Goal: Task Accomplishment & Management: Manage account settings

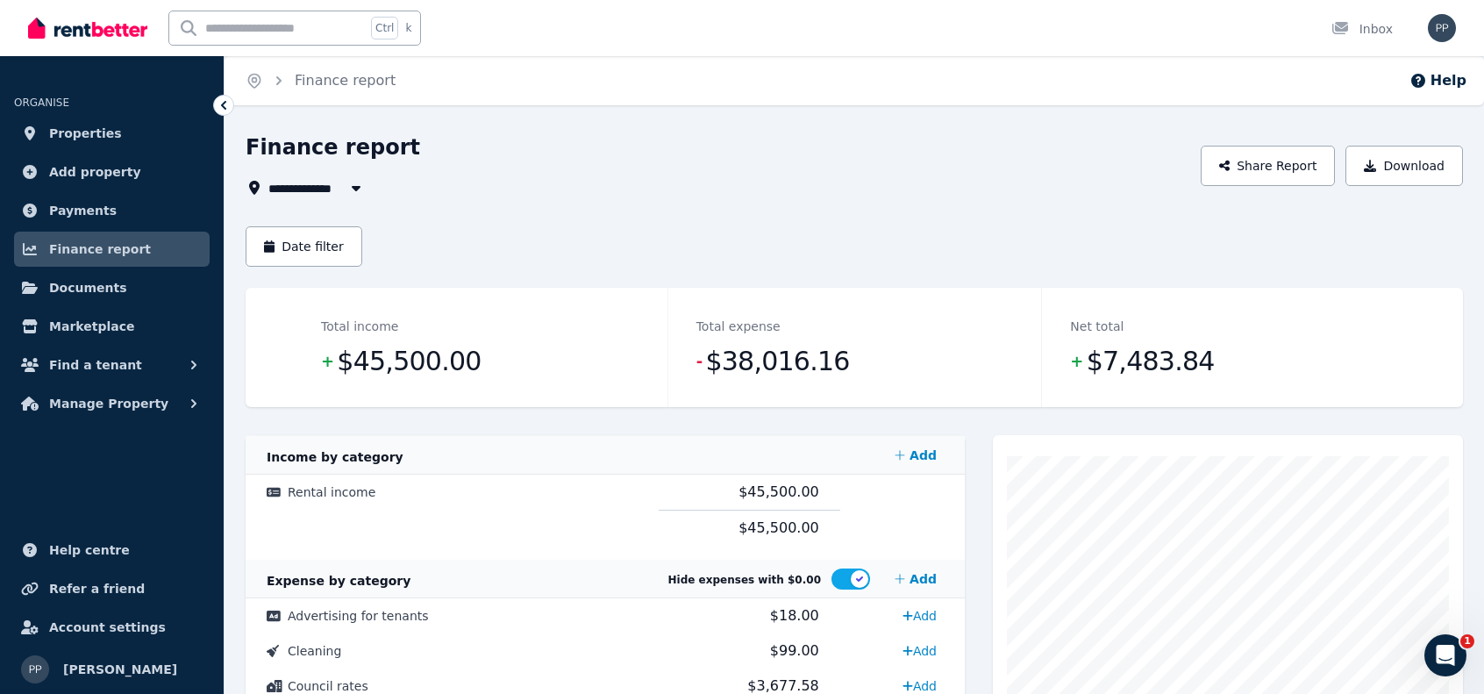
click at [653, 203] on div "**********" at bounding box center [854, 590] width 1217 height 915
click at [84, 207] on span "Payments" at bounding box center [83, 210] width 68 height 21
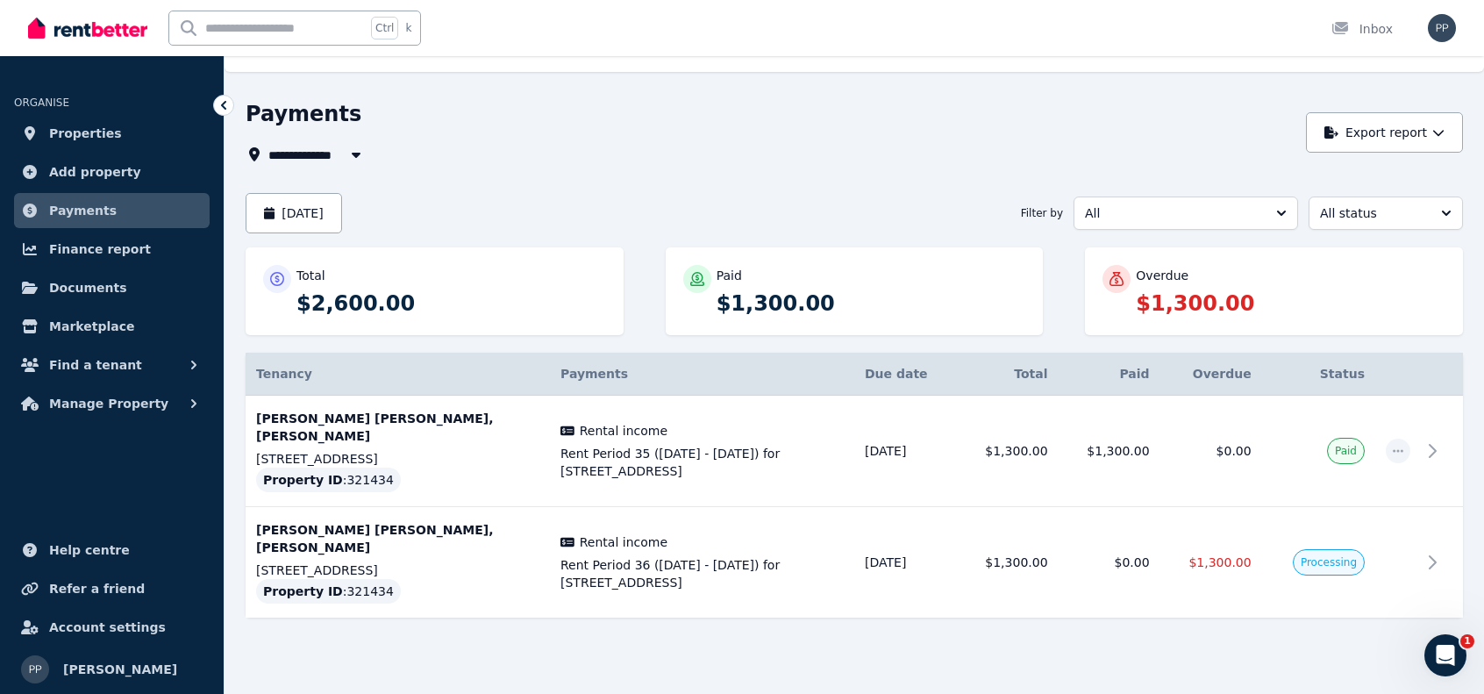
scroll to position [50, 0]
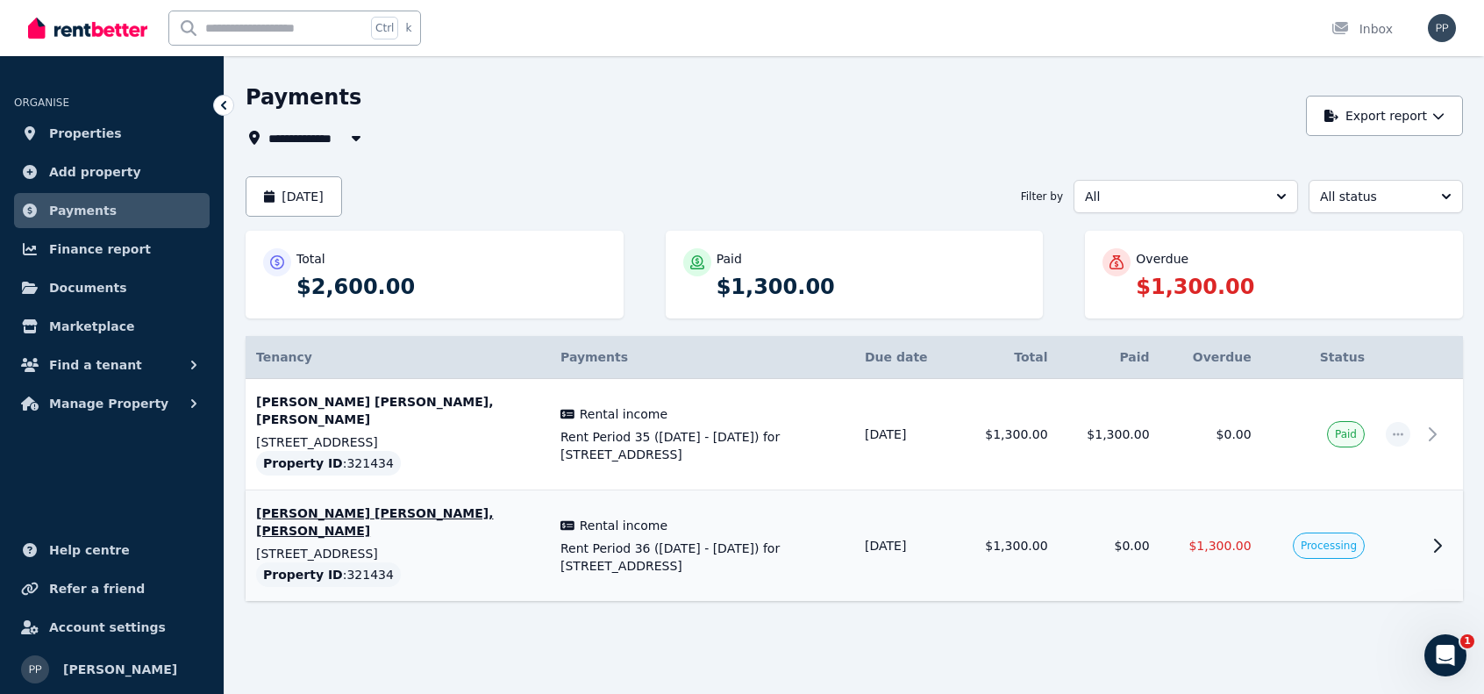
click at [1445, 540] on icon at bounding box center [1437, 545] width 21 height 21
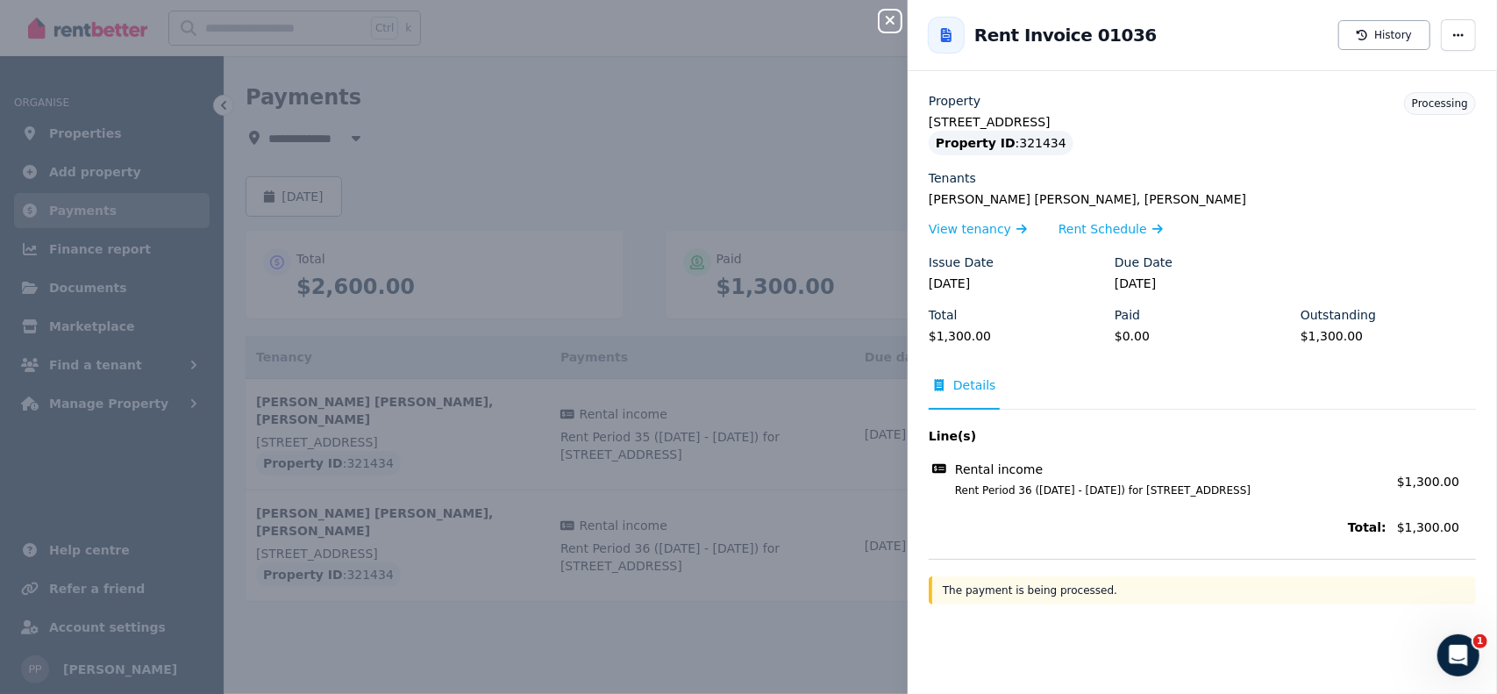
click at [890, 18] on icon "button" at bounding box center [890, 20] width 21 height 14
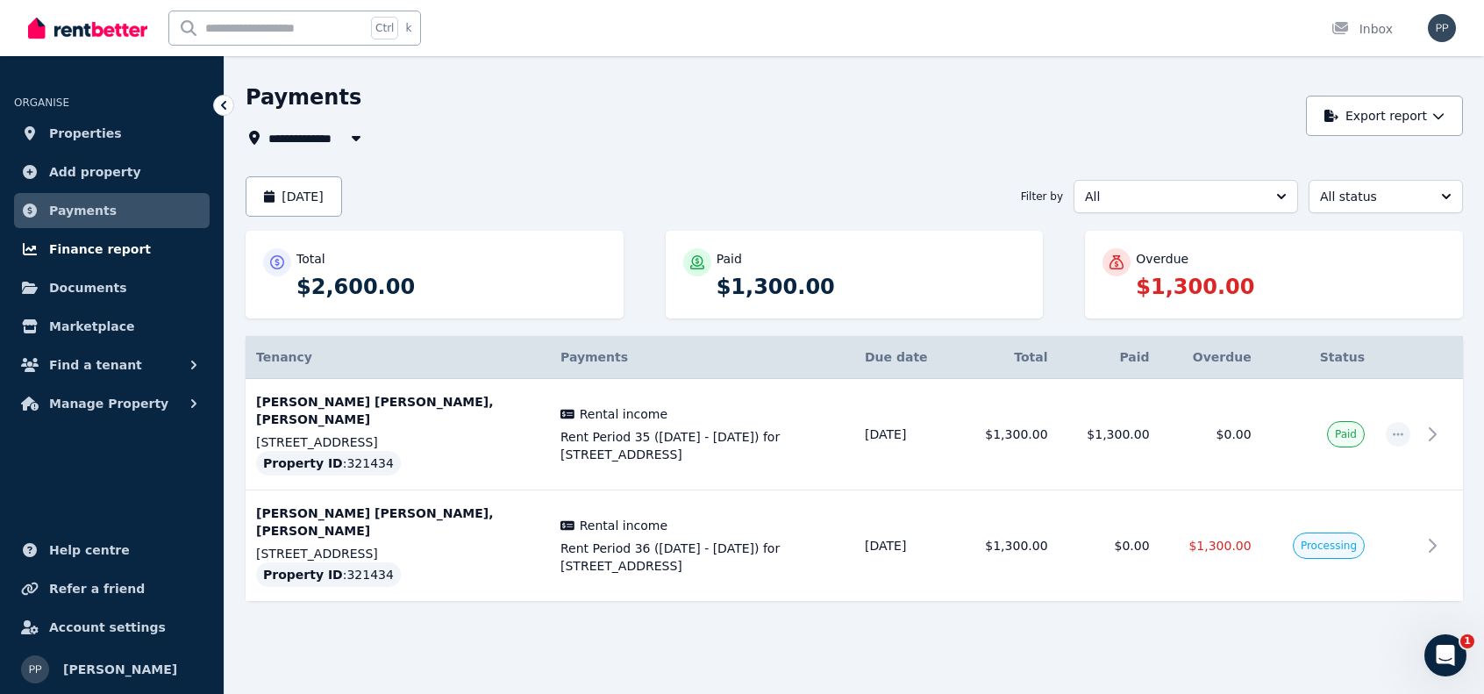
click at [88, 248] on span "Finance report" at bounding box center [100, 249] width 102 height 21
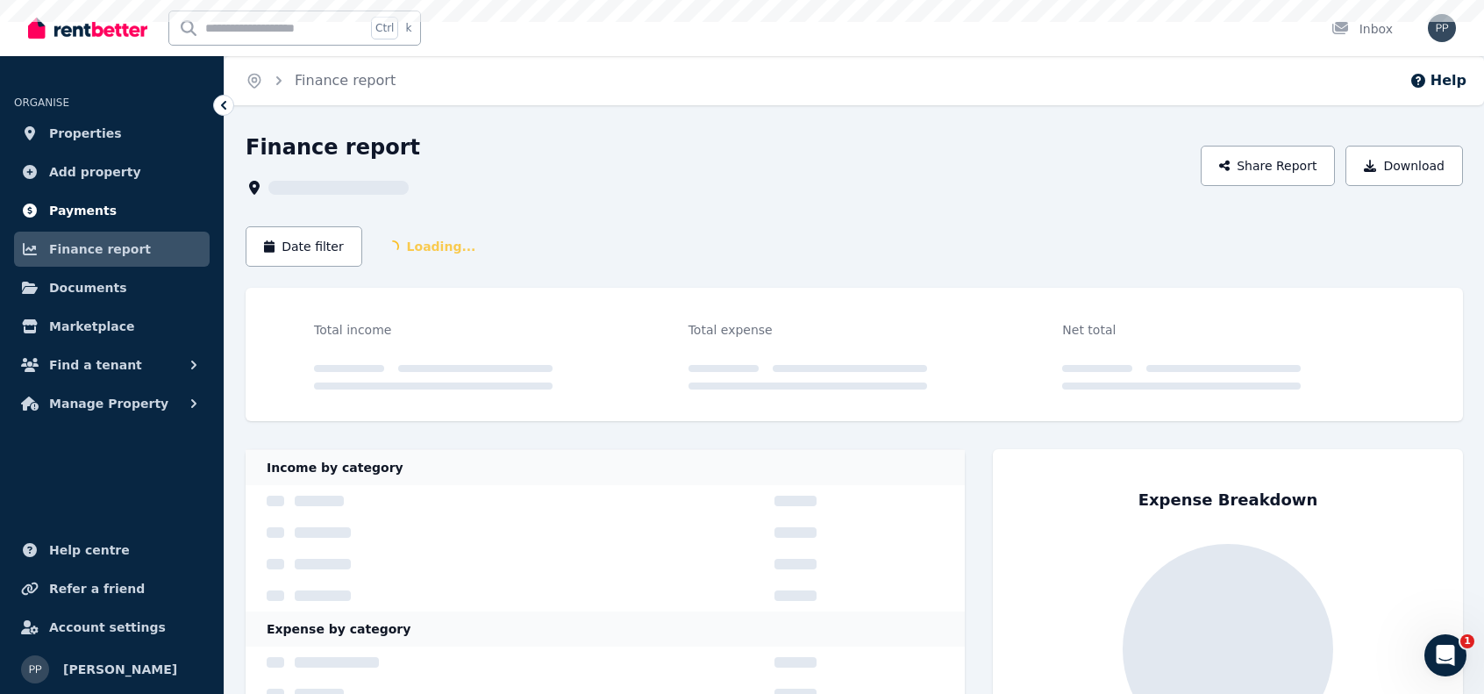
click at [84, 211] on span "Payments" at bounding box center [83, 210] width 68 height 21
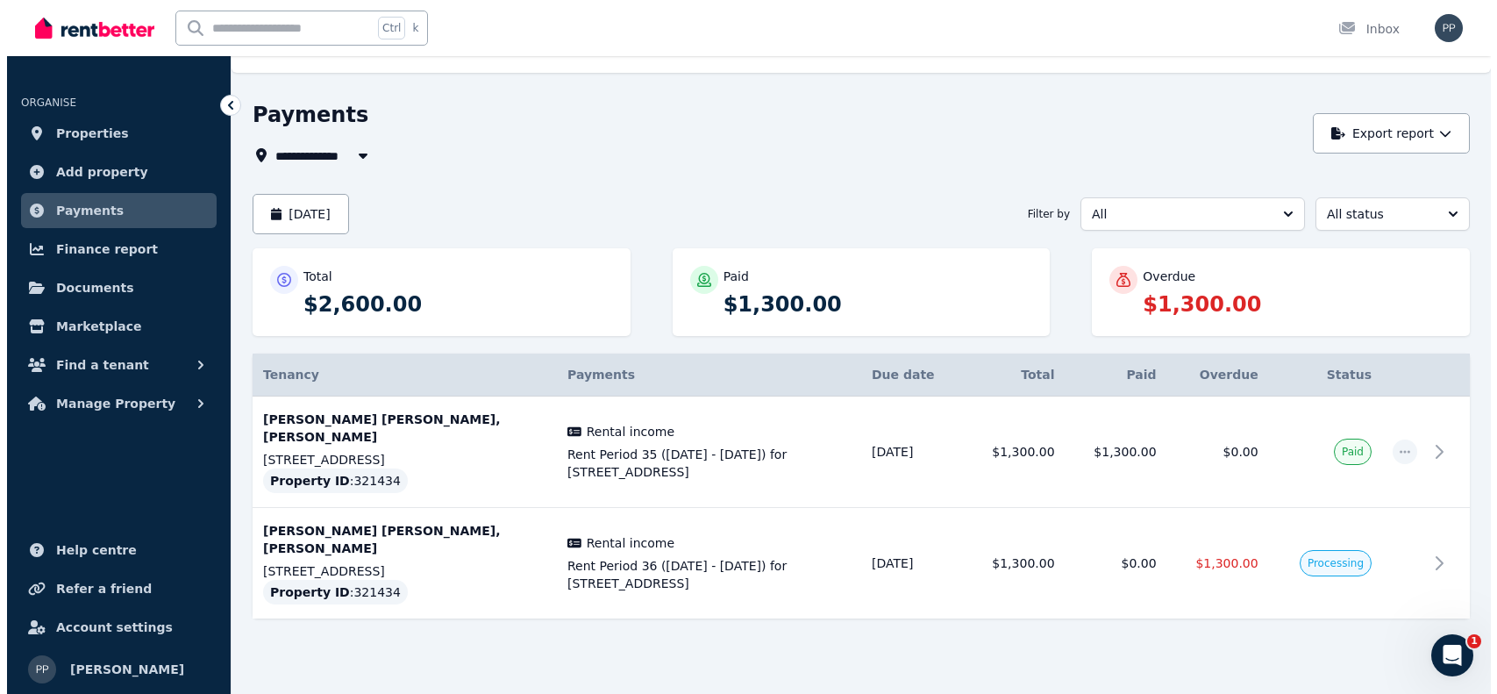
scroll to position [50, 0]
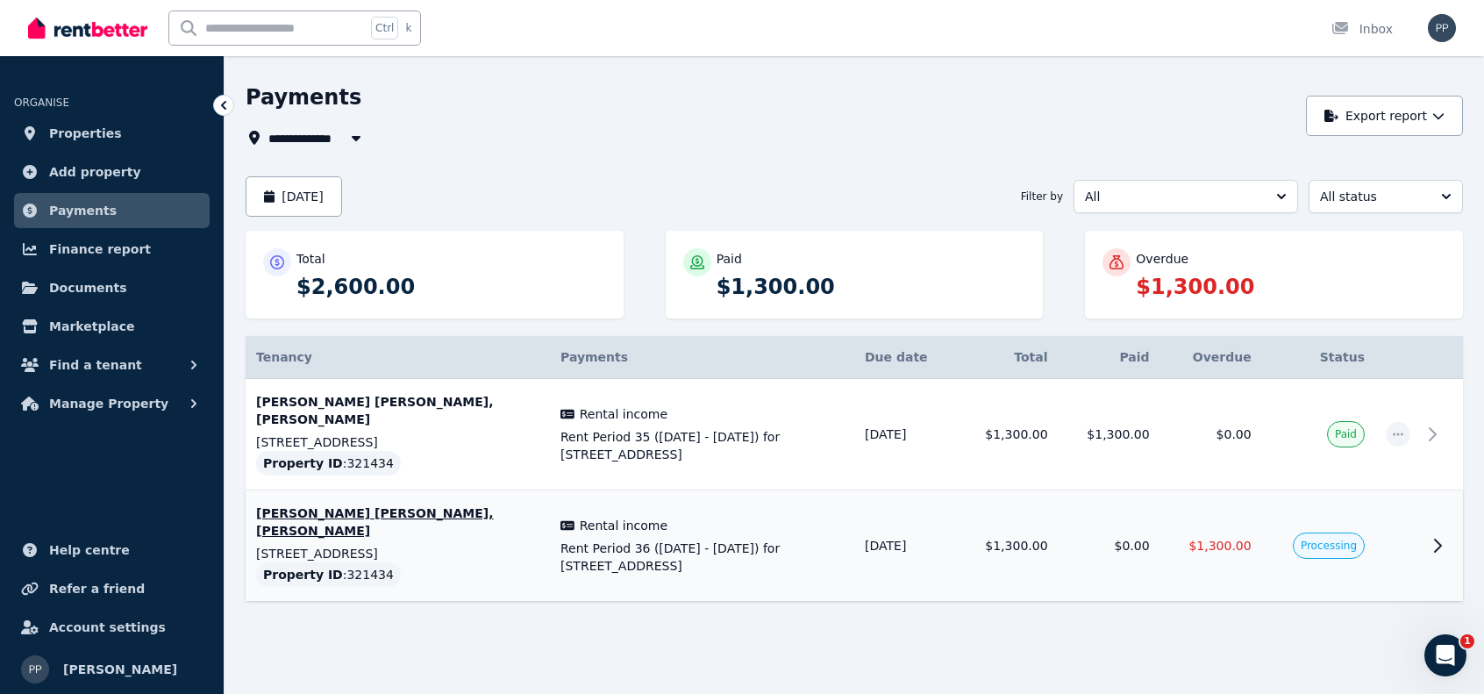
click at [1444, 546] on icon at bounding box center [1437, 545] width 21 height 21
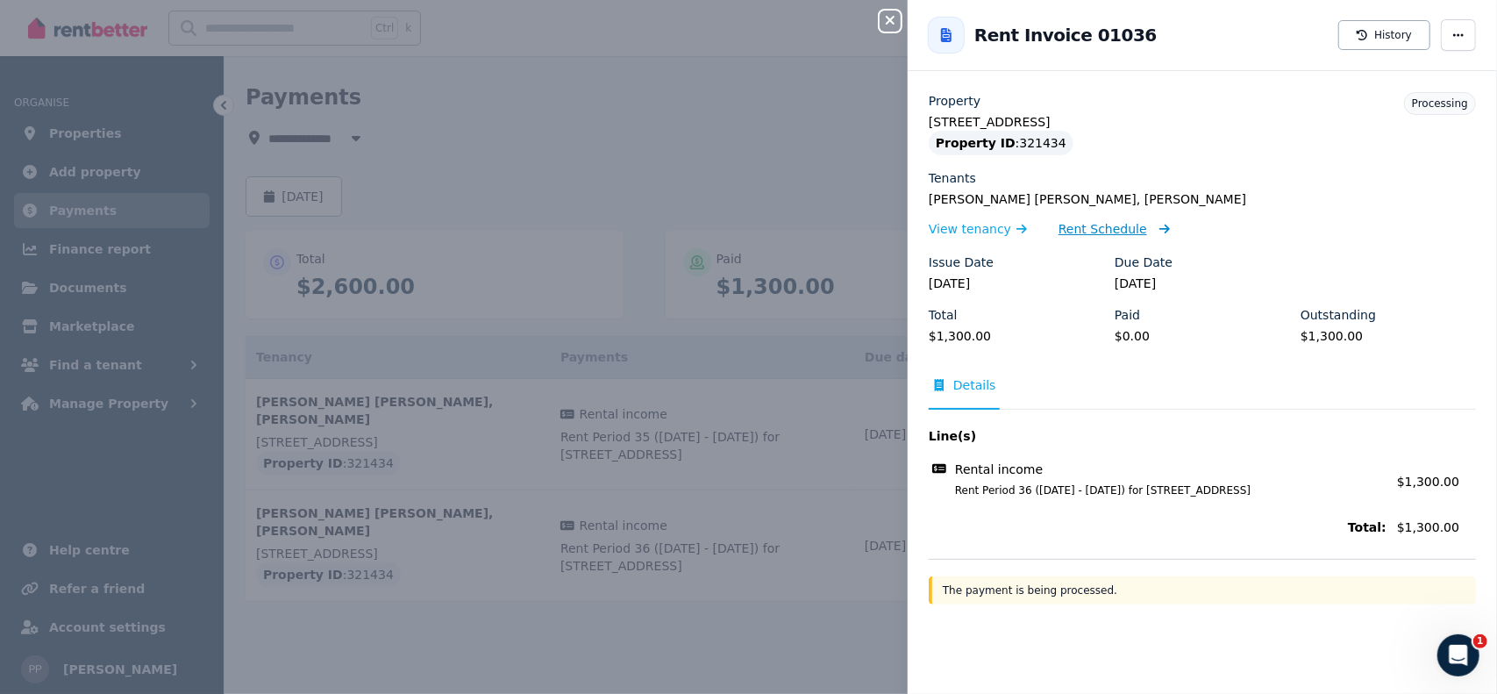
click at [1081, 231] on span "Rent Schedule" at bounding box center [1103, 229] width 89 height 18
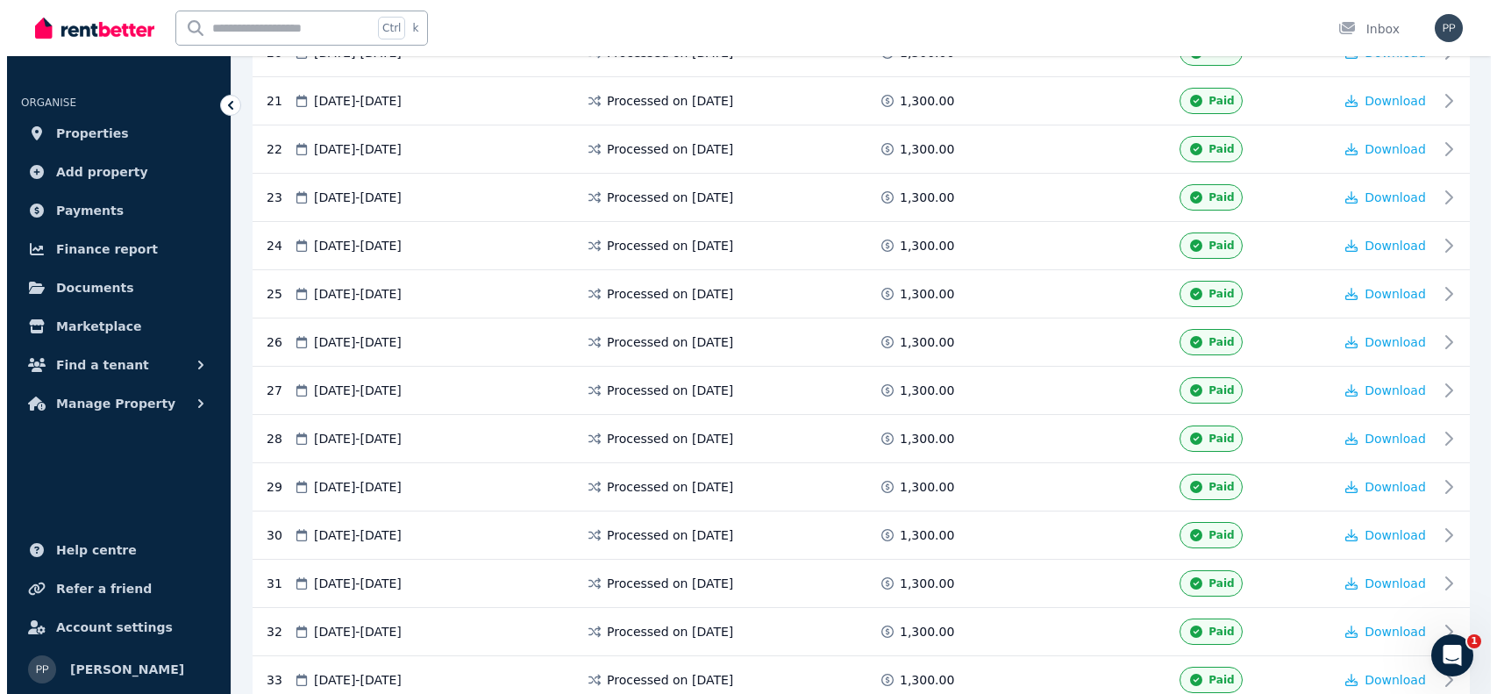
scroll to position [1666, 0]
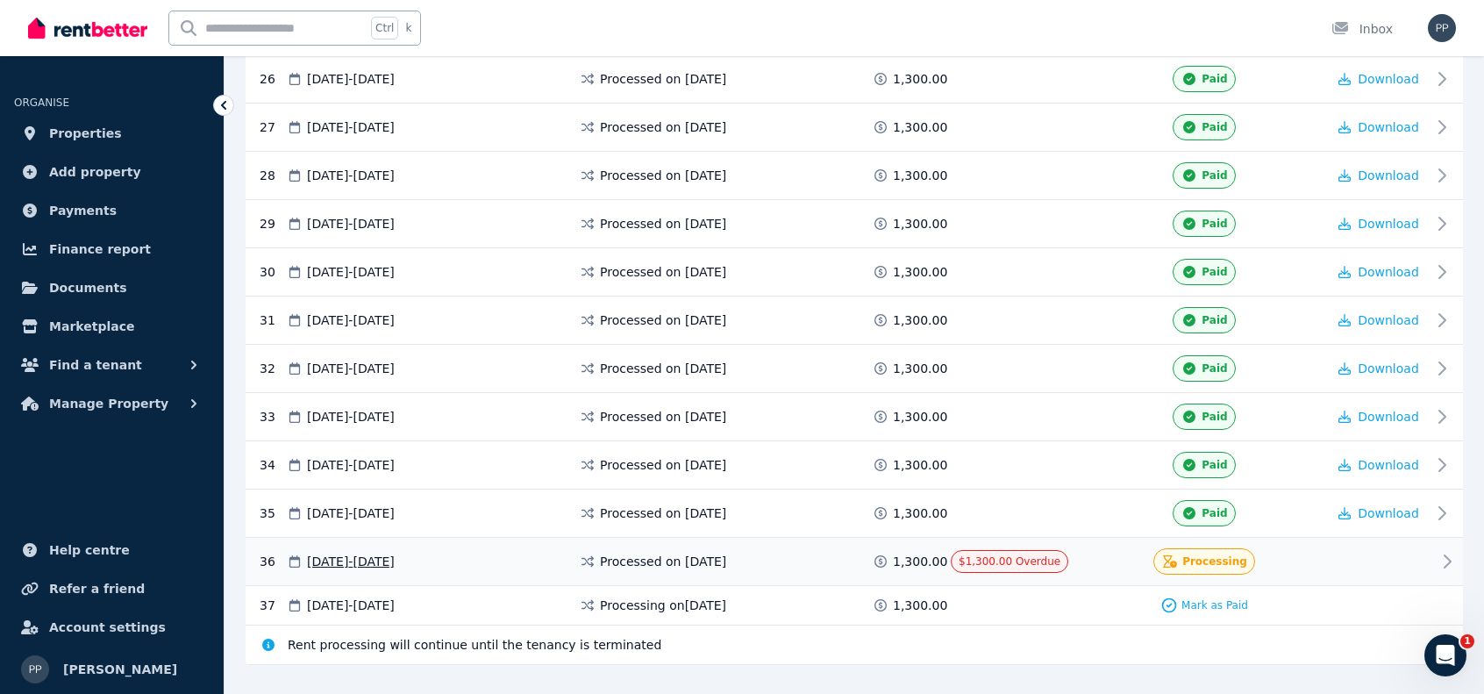
click at [1444, 551] on icon at bounding box center [1447, 561] width 21 height 21
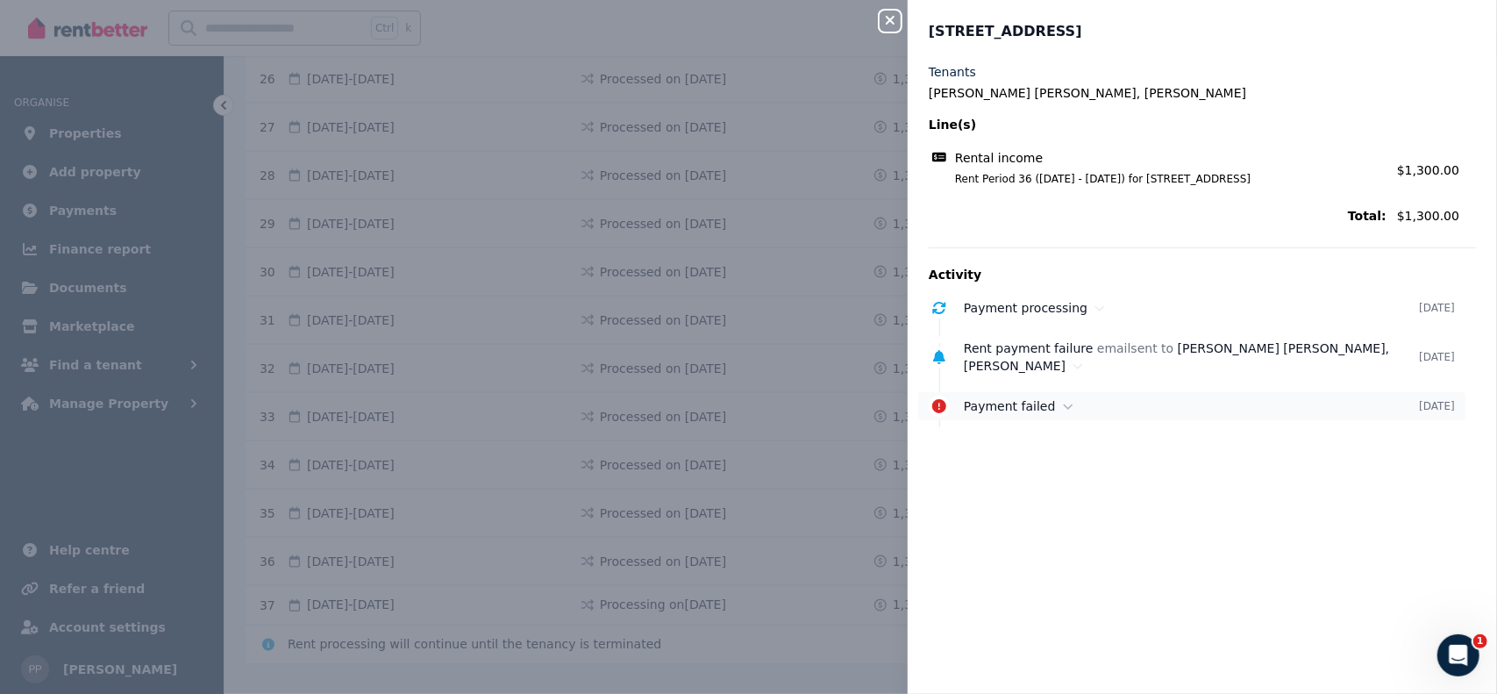
click at [1063, 407] on icon at bounding box center [1068, 405] width 10 height 5
click at [1083, 366] on icon at bounding box center [1078, 366] width 11 height 12
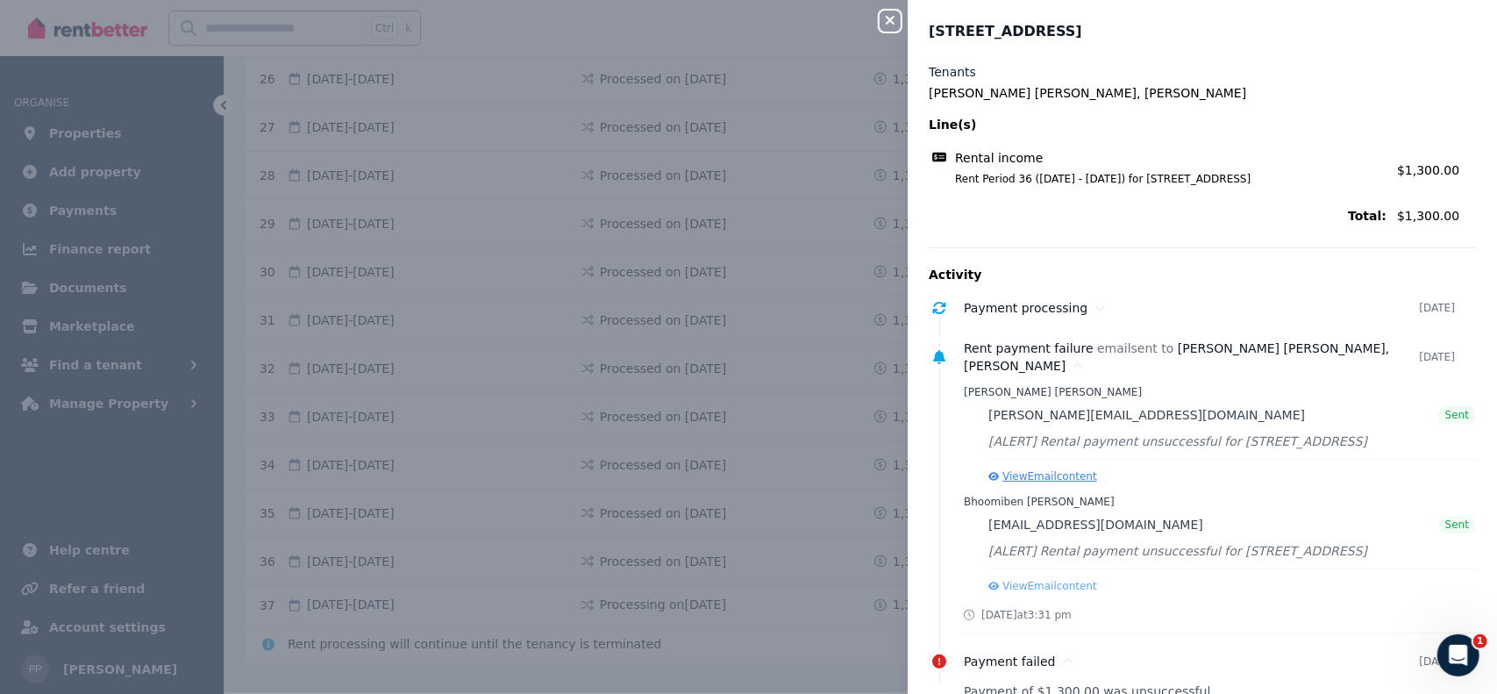
click at [1065, 478] on button "View Email content" at bounding box center [1042, 476] width 109 height 14
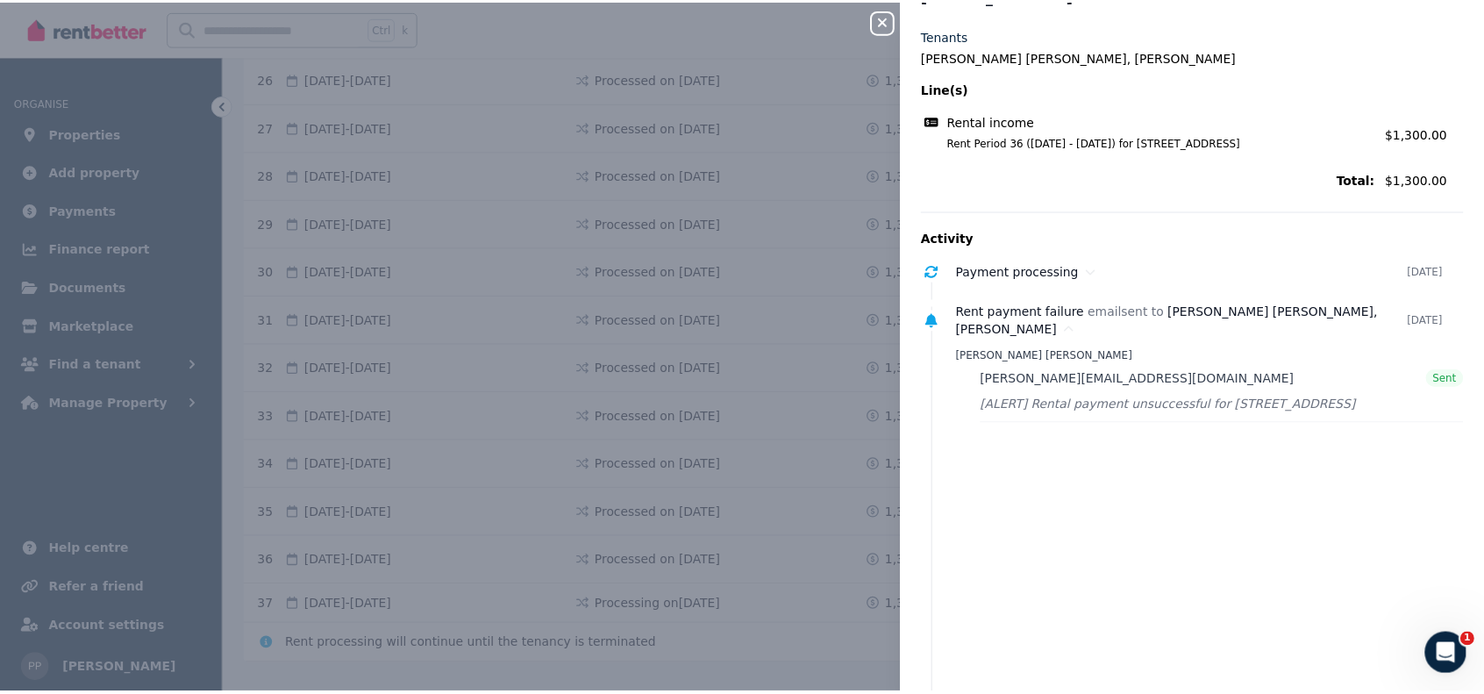
scroll to position [0, 0]
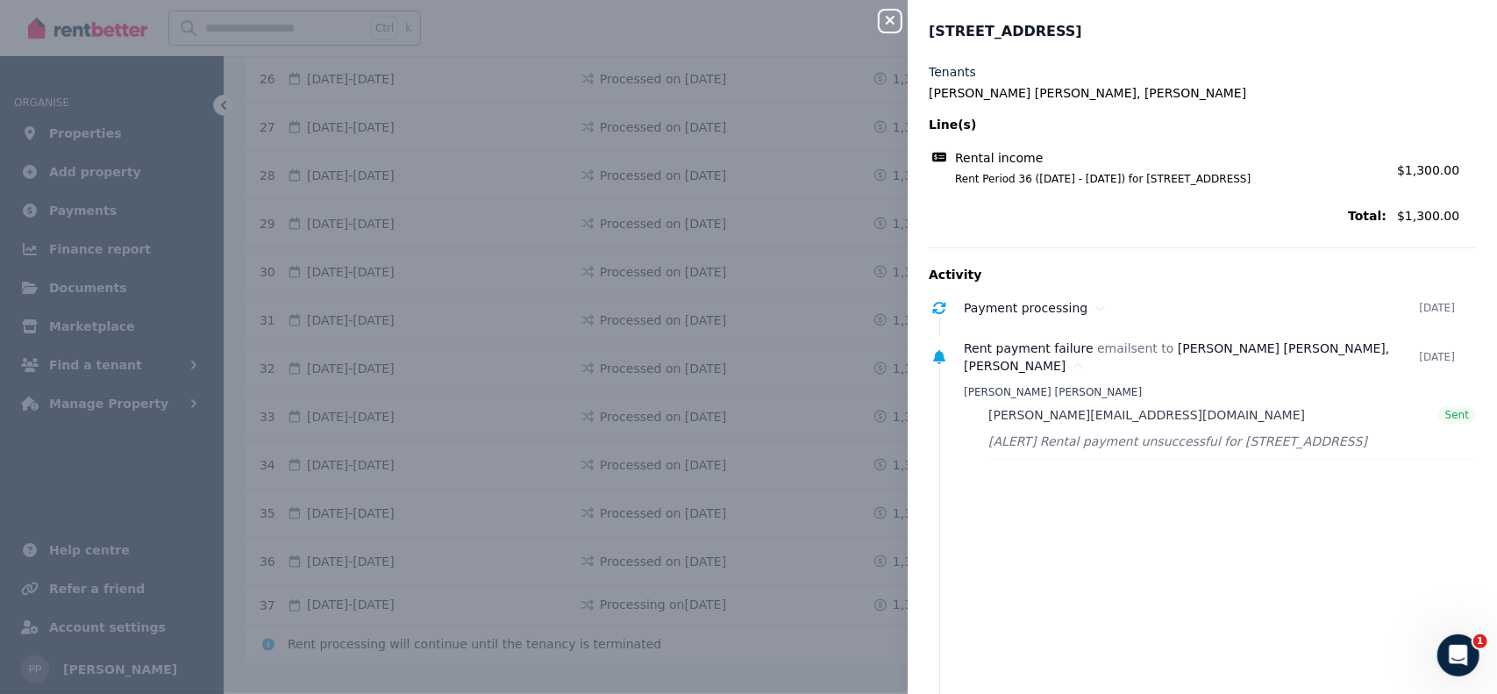
click at [893, 24] on icon "button" at bounding box center [890, 20] width 9 height 9
